Goal: Information Seeking & Learning: Learn about a topic

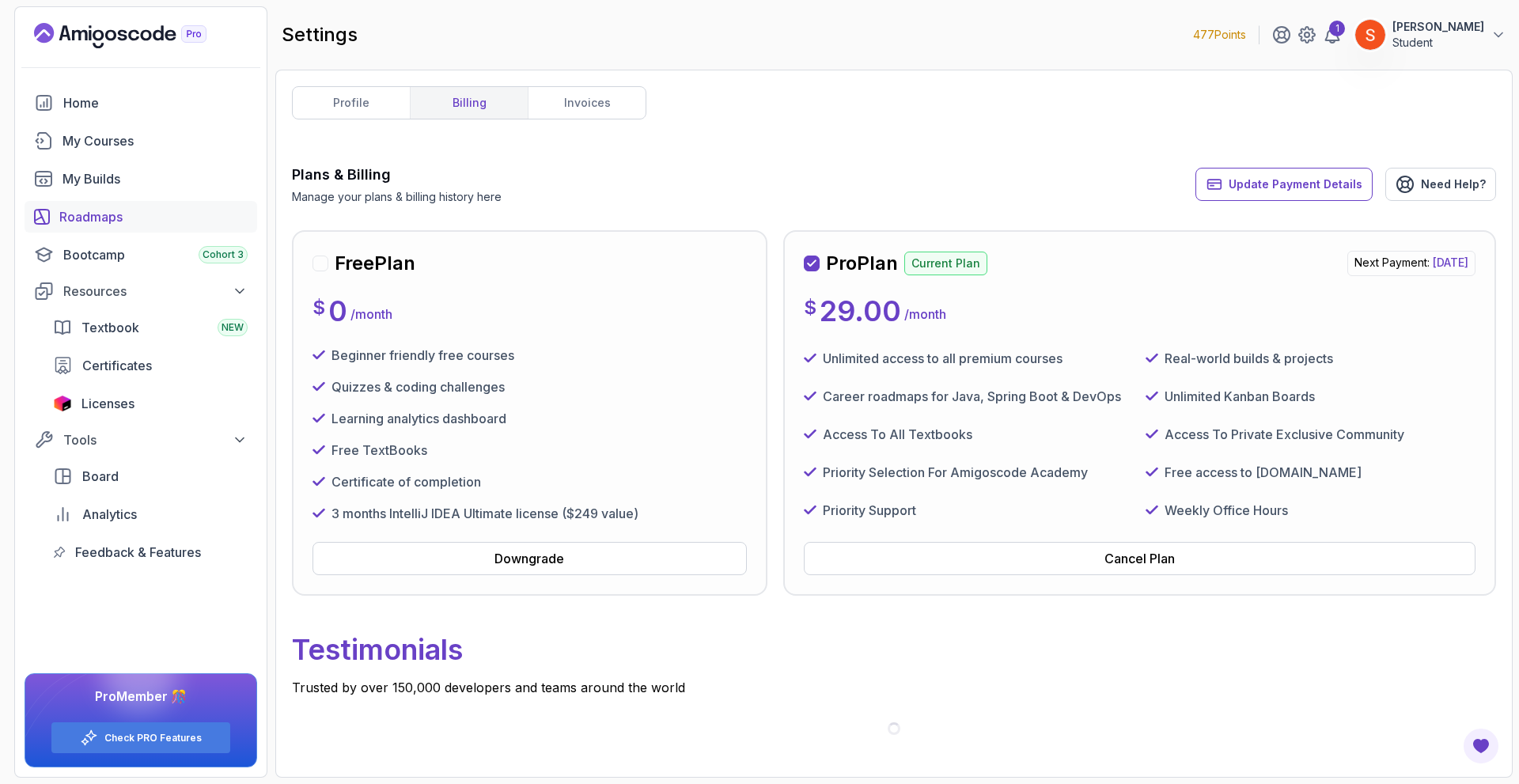
click at [128, 207] on div "Roadmaps" at bounding box center [153, 216] width 188 height 19
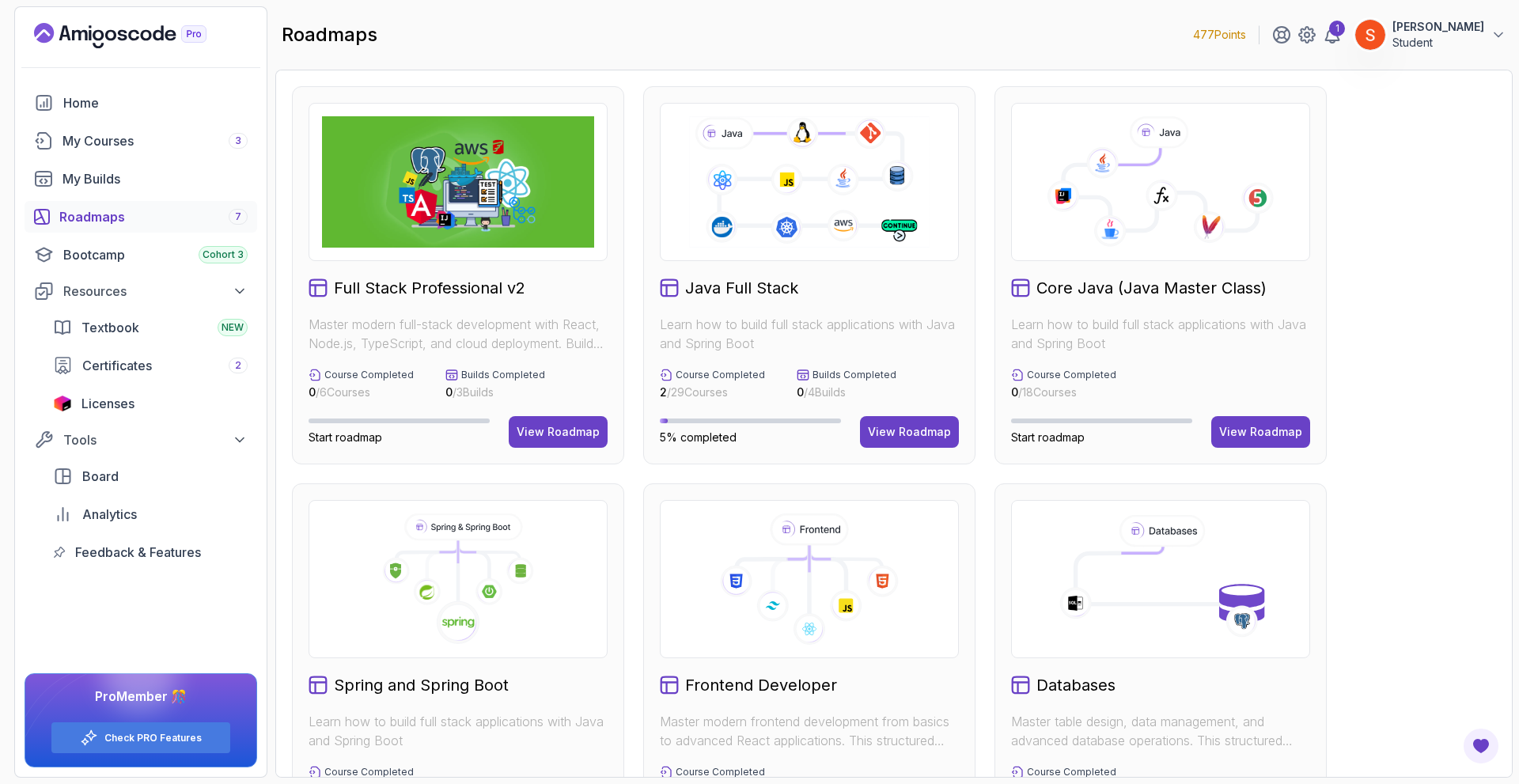
click at [881, 216] on icon at bounding box center [809, 182] width 245 height 136
click at [911, 435] on div "View Roadmap" at bounding box center [909, 431] width 83 height 16
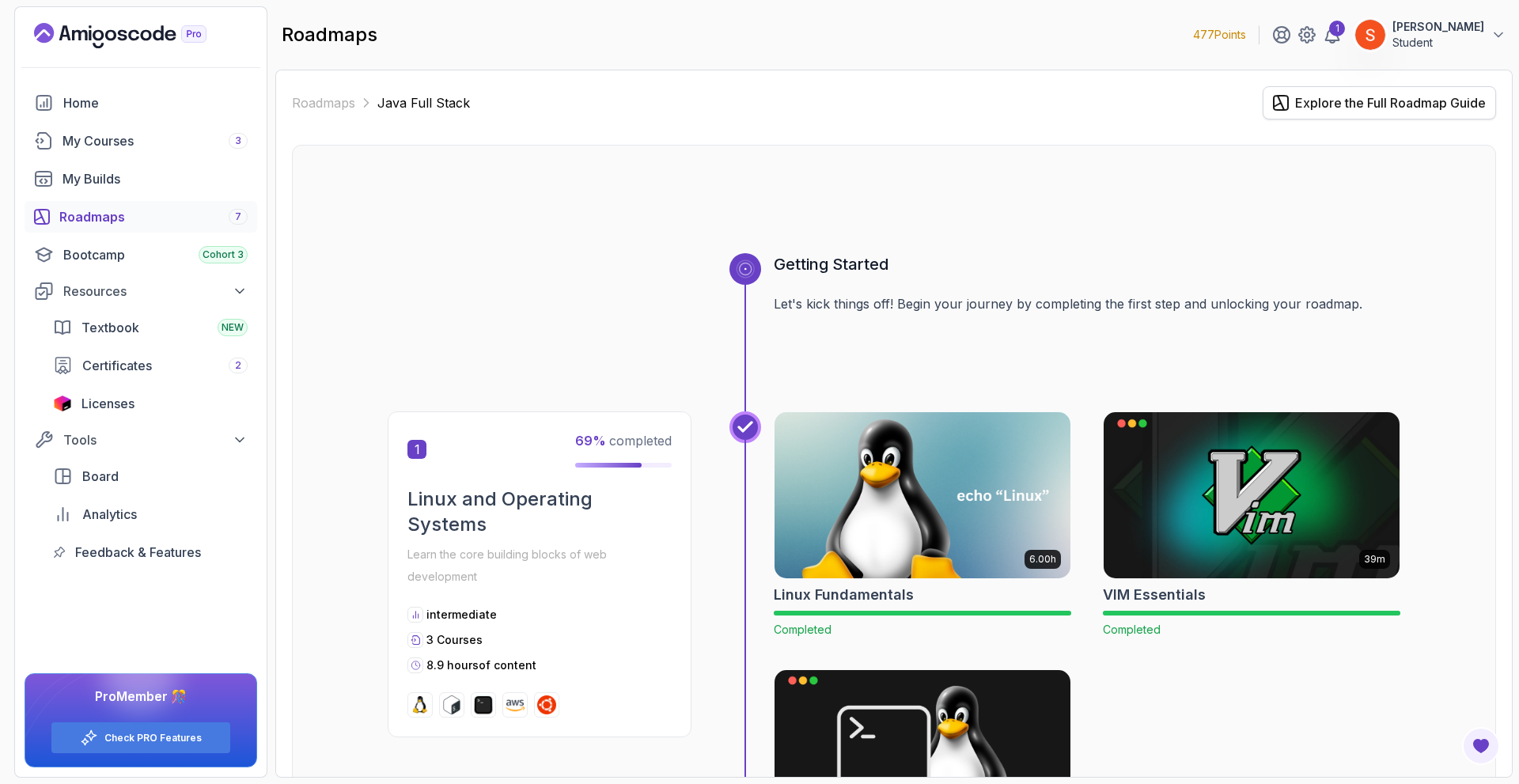
click at [1325, 106] on div "Explore the Full Roadmap Guide" at bounding box center [1390, 102] width 191 height 19
